Goal: Task Accomplishment & Management: Use online tool/utility

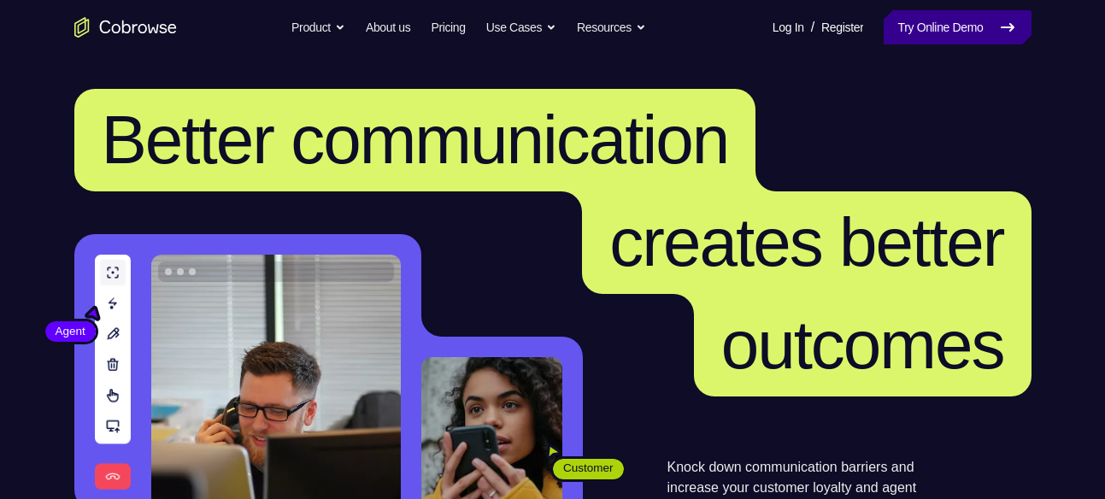
click at [963, 32] on link "Try Online Demo" at bounding box center [956, 27] width 147 height 34
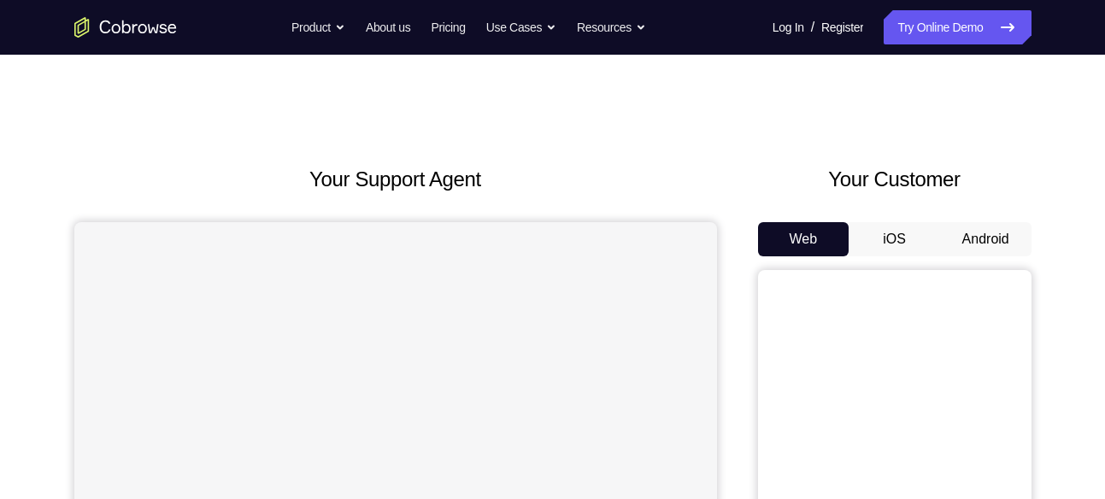
click at [977, 243] on button "Android" at bounding box center [985, 239] width 91 height 34
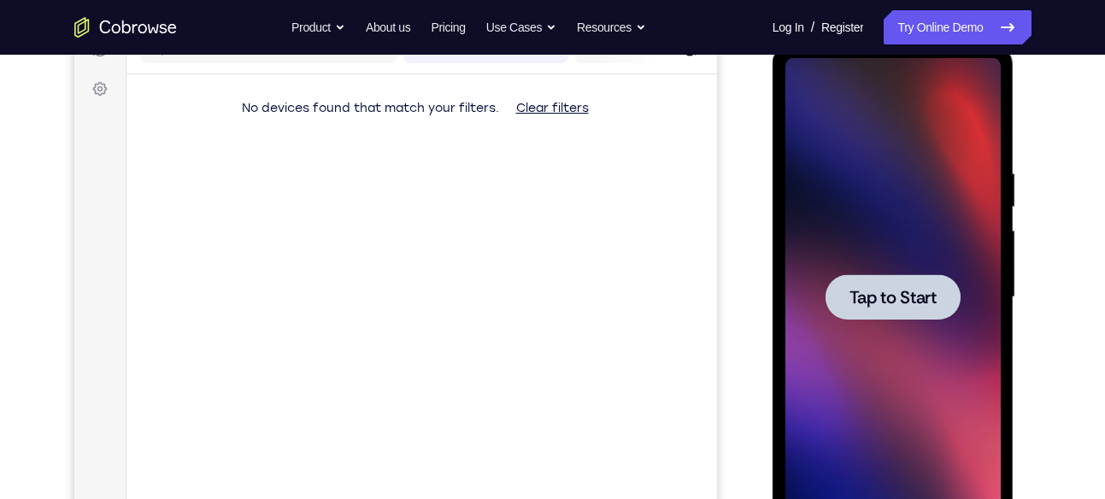
click at [959, 358] on div at bounding box center [892, 297] width 215 height 478
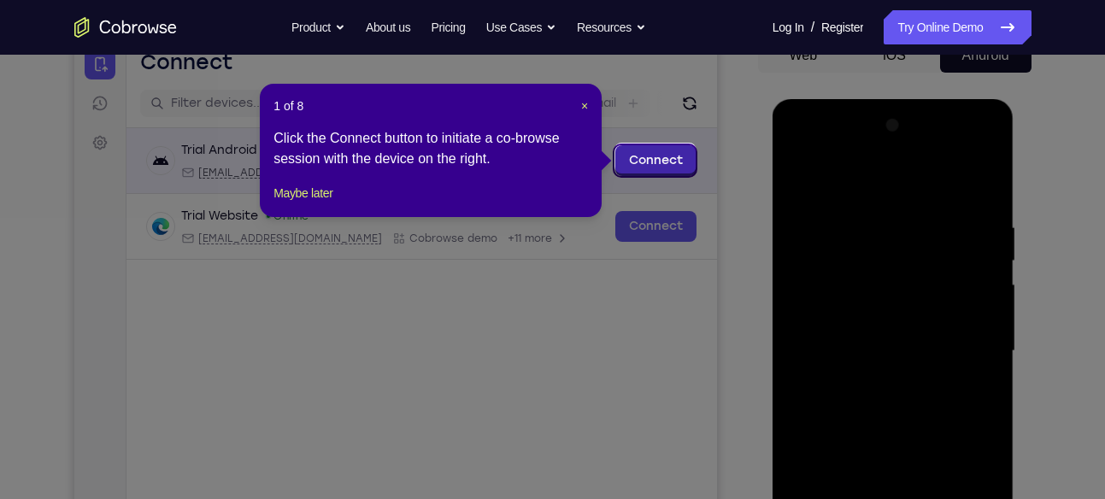
scroll to position [179, 0]
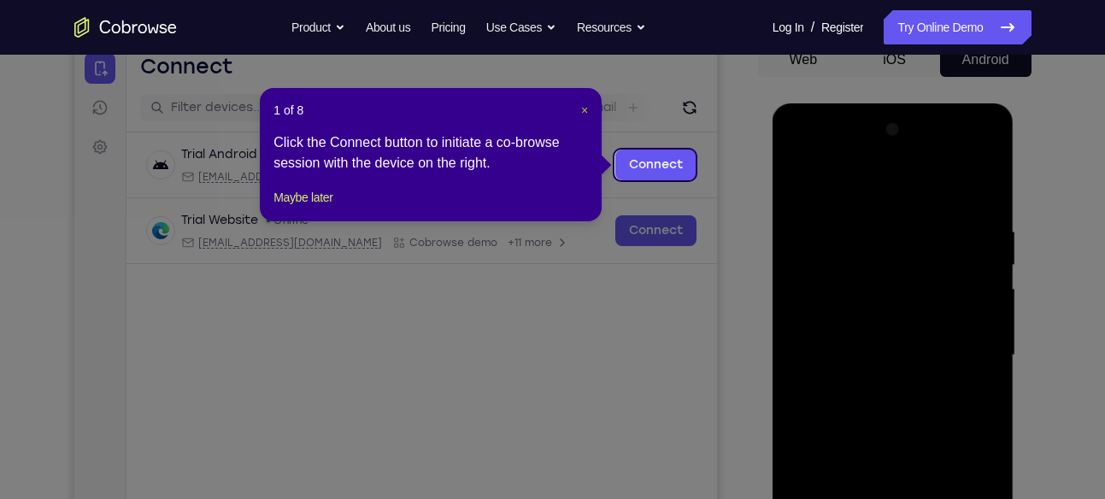
click at [581, 108] on span "×" at bounding box center [584, 110] width 7 height 14
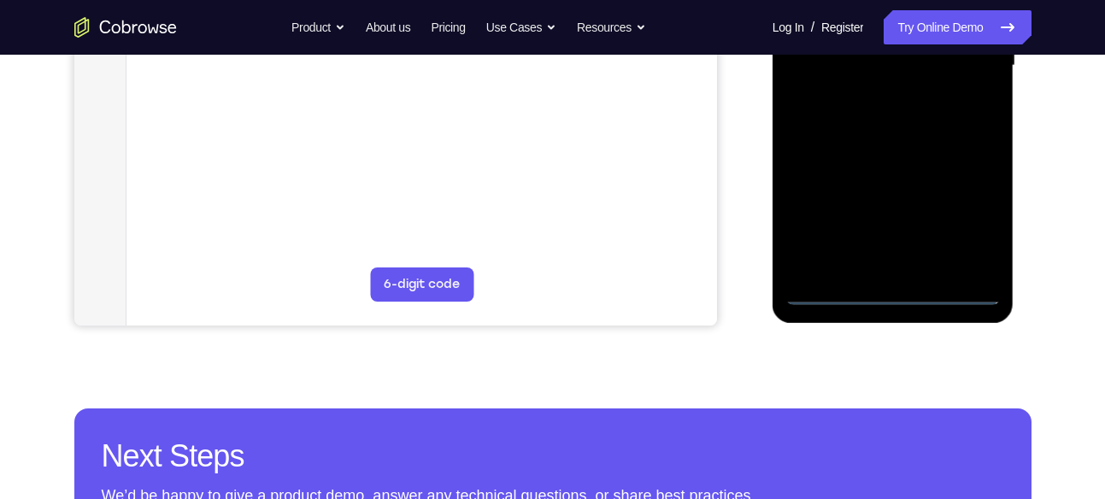
click at [888, 292] on div at bounding box center [892, 66] width 215 height 478
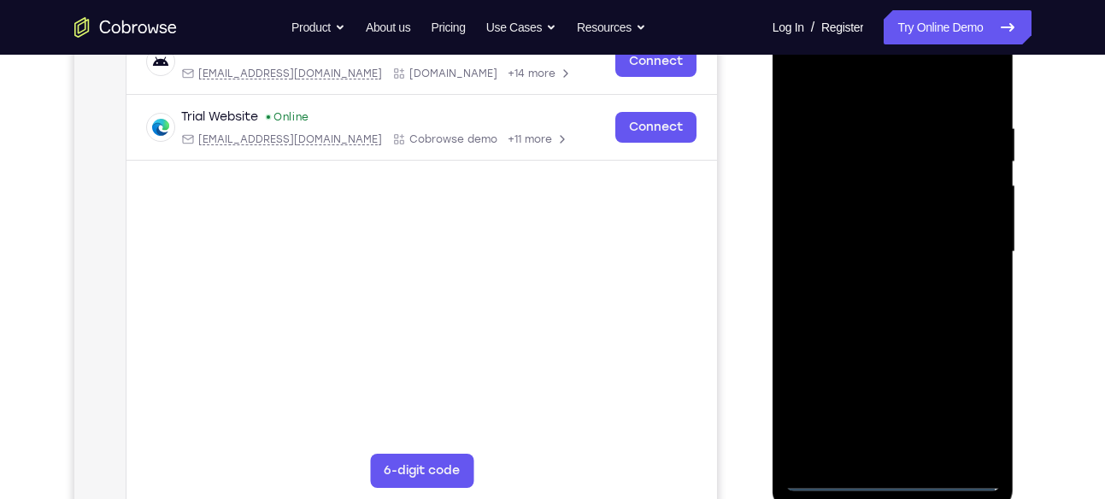
scroll to position [279, 0]
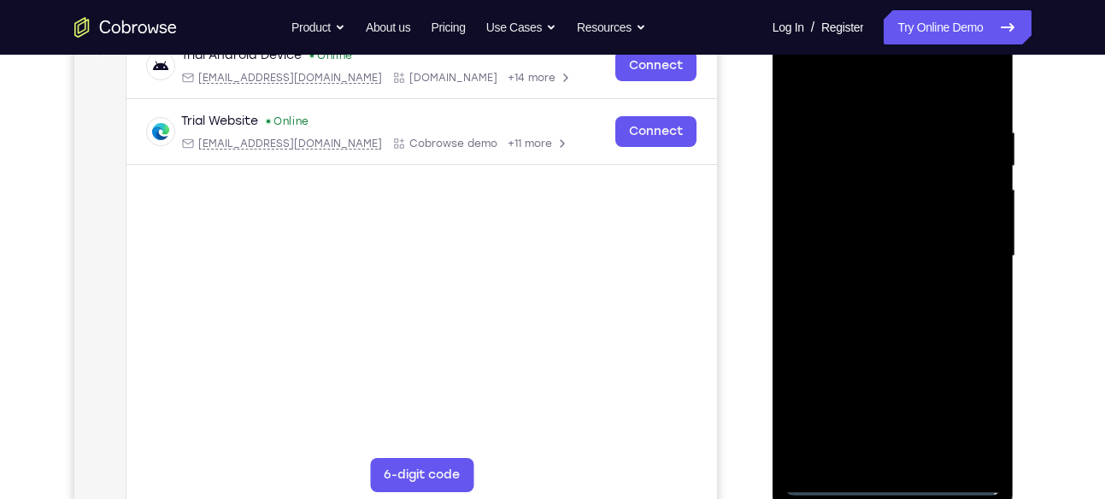
click at [968, 404] on div at bounding box center [892, 256] width 215 height 478
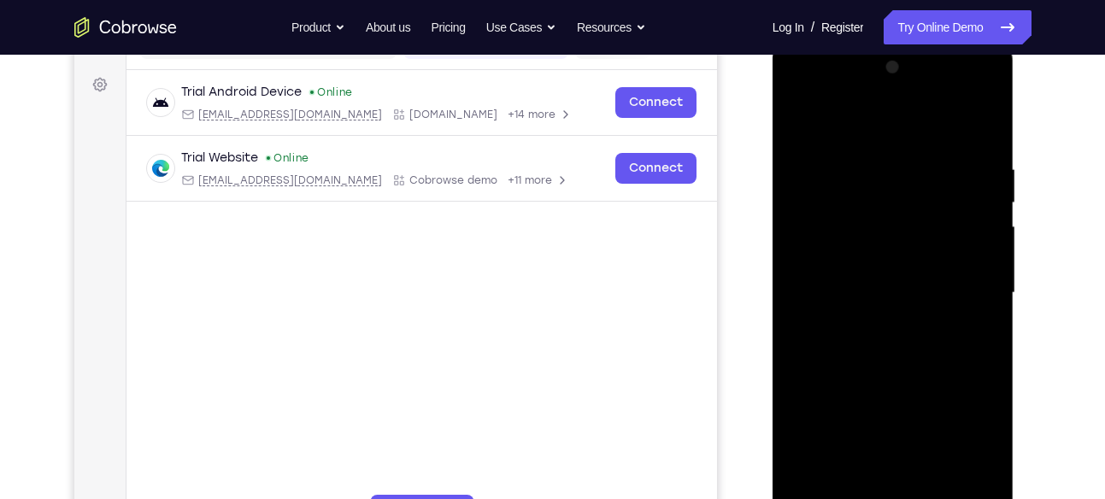
scroll to position [241, 0]
click at [801, 93] on div at bounding box center [892, 294] width 215 height 478
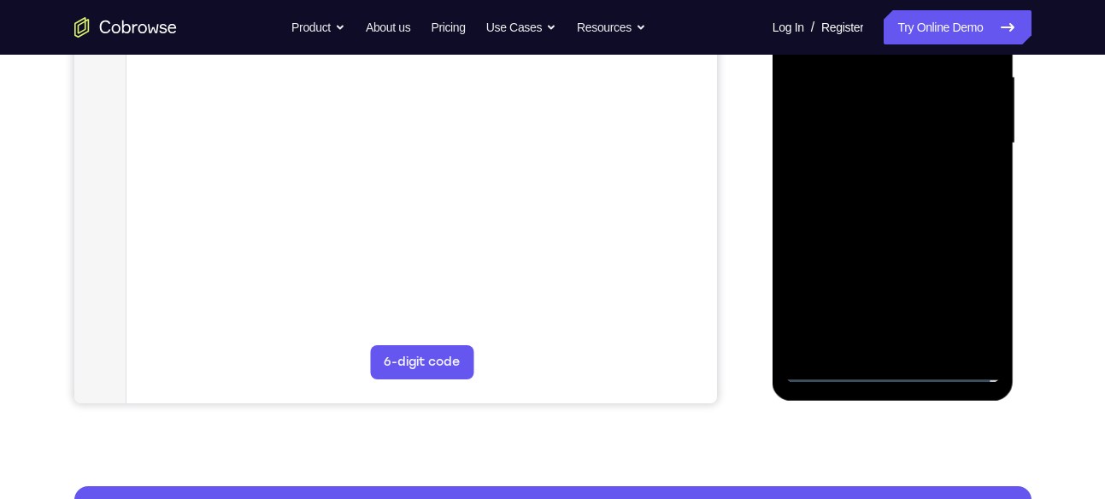
scroll to position [392, 0]
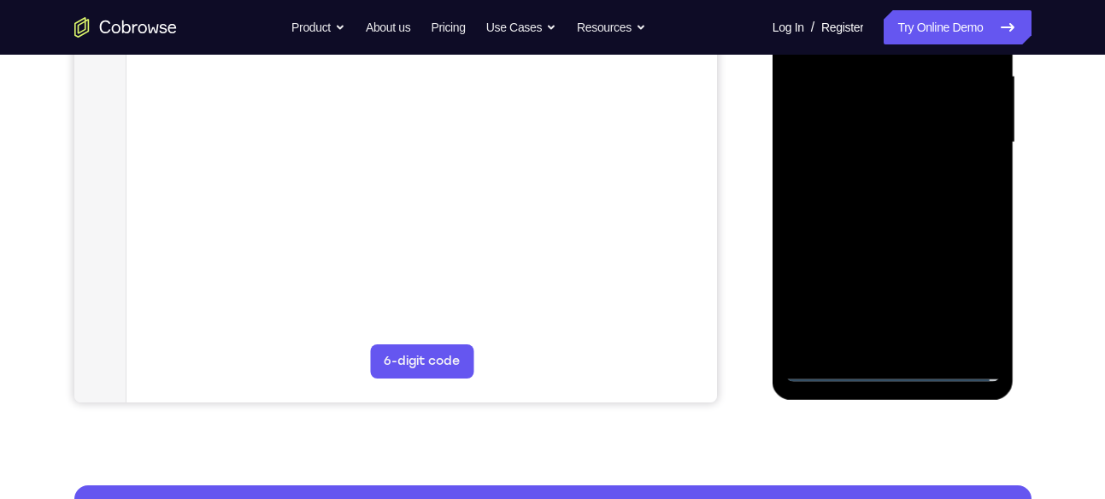
click at [960, 131] on div at bounding box center [892, 142] width 215 height 478
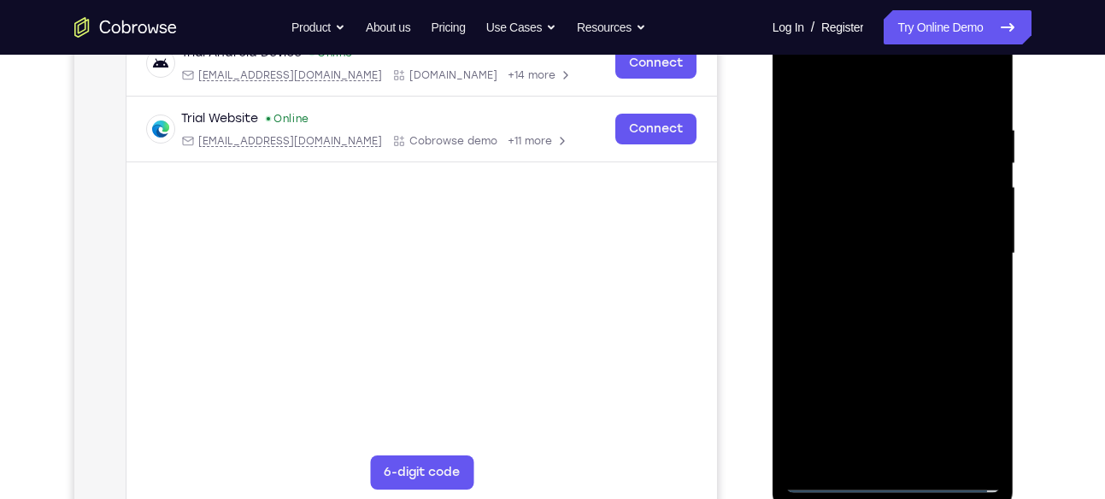
click at [875, 281] on div at bounding box center [892, 254] width 215 height 478
click at [903, 220] on div at bounding box center [892, 254] width 215 height 478
click at [874, 243] on div at bounding box center [892, 254] width 215 height 478
